Goal: Find specific page/section: Find specific page/section

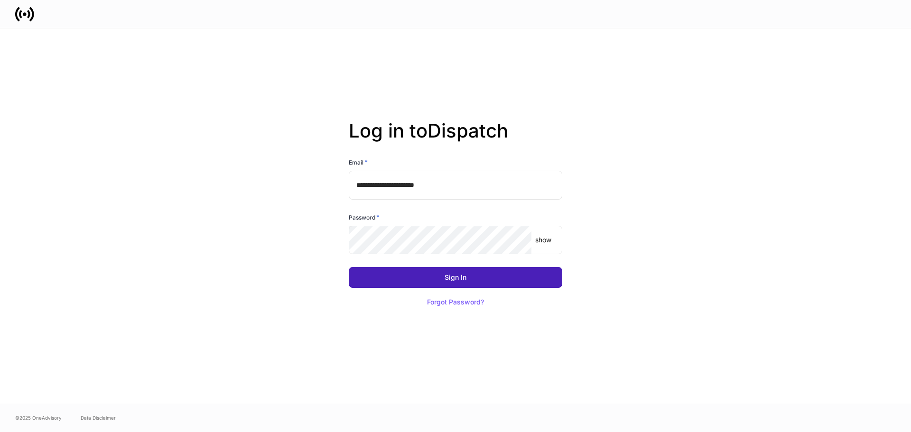
click at [443, 275] on button "Sign In" at bounding box center [456, 277] width 214 height 21
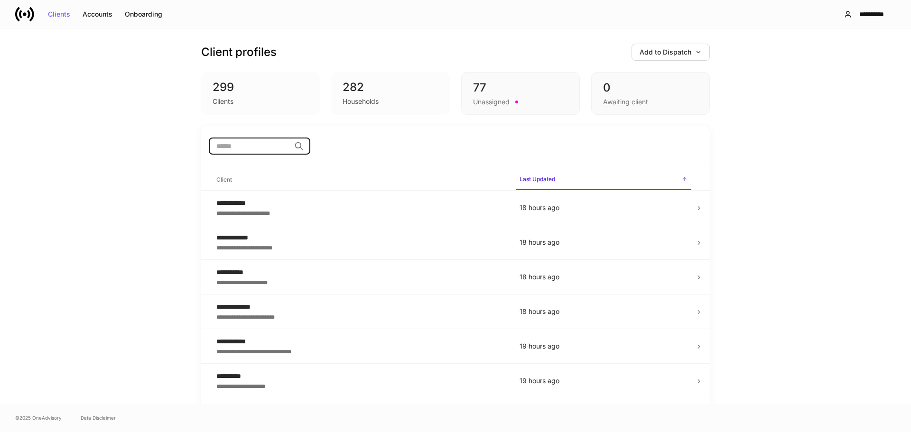
click at [257, 143] on input "search" at bounding box center [250, 146] width 82 height 17
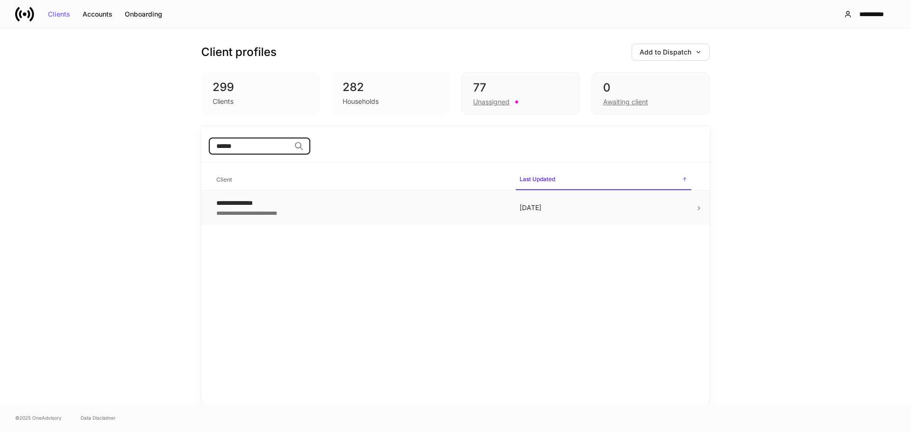
type input "******"
click at [697, 211] on icon at bounding box center [699, 208] width 7 height 7
